Goal: Information Seeking & Learning: Check status

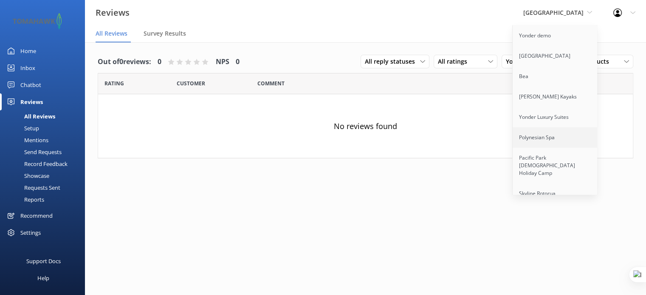
click at [550, 147] on link "Polynesian Spa" at bounding box center [555, 138] width 85 height 20
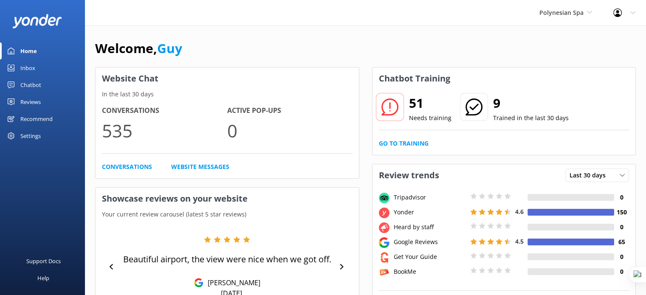
click at [34, 85] on div "Chatbot" at bounding box center [30, 85] width 21 height 17
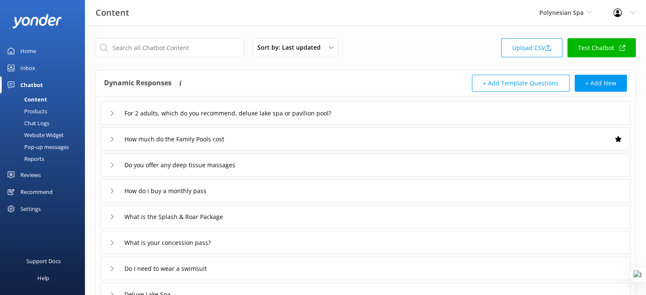
click at [35, 176] on div "Reviews" at bounding box center [30, 175] width 20 height 17
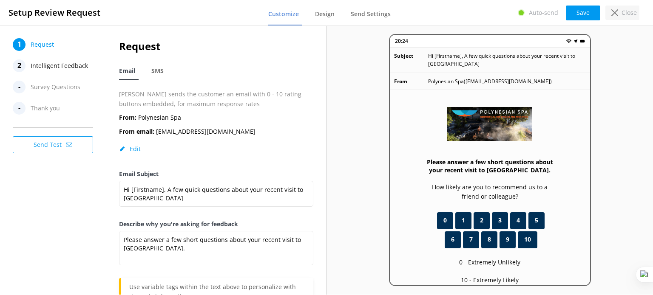
click at [618, 15] on div "Close" at bounding box center [622, 13] width 34 height 14
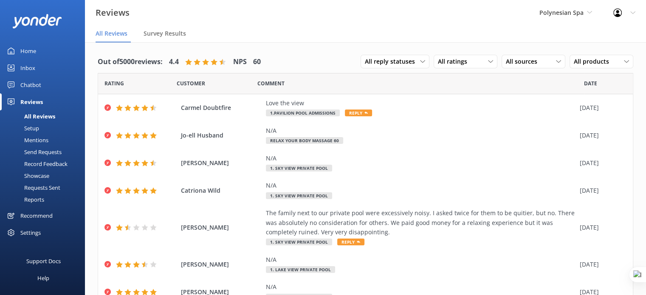
click at [38, 138] on div "Mentions" at bounding box center [26, 140] width 43 height 12
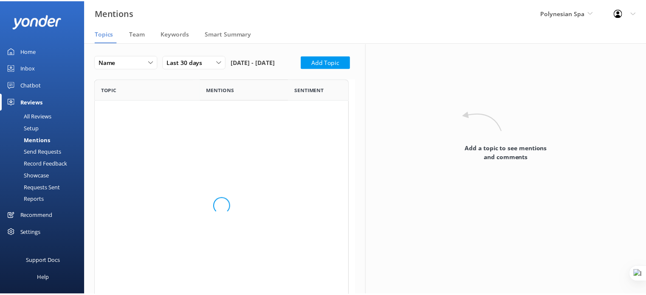
scroll to position [389, 250]
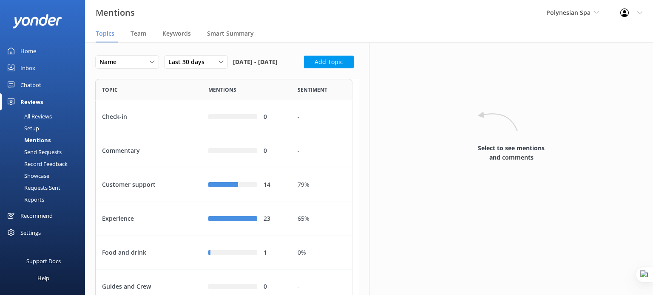
click at [39, 115] on div "All Reviews" at bounding box center [28, 117] width 47 height 12
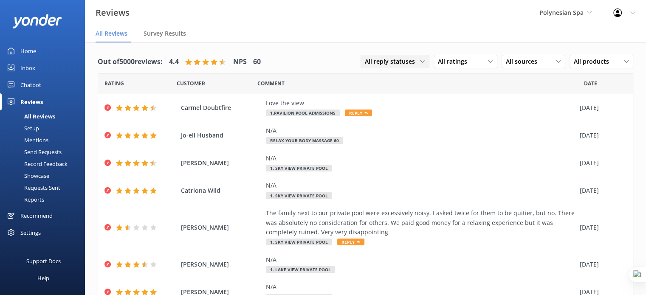
click at [400, 62] on span "All reply statuses" at bounding box center [392, 61] width 55 height 9
click at [445, 64] on span "All ratings" at bounding box center [455, 61] width 34 height 9
click at [346, 59] on div "Out of 5000 reviews: 4.4 NPS 60 All reply statuses All reply statuses Needs a r…" at bounding box center [366, 62] width 536 height 22
